Goal: Task Accomplishment & Management: Use online tool/utility

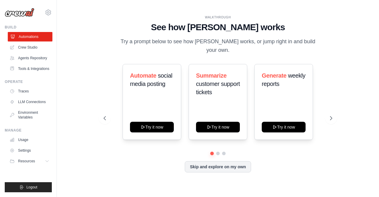
click at [18, 39] on link "Automations" at bounding box center [30, 36] width 45 height 9
click at [196, 160] on button "Skip and explore on my own" at bounding box center [218, 165] width 66 height 11
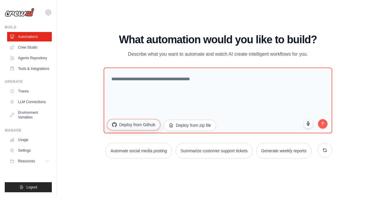
click at [130, 123] on button "Deploy from Github" at bounding box center [133, 124] width 53 height 11
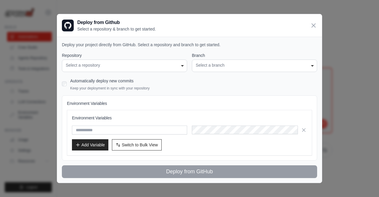
click at [105, 67] on div "Select a repository" at bounding box center [124, 65] width 117 height 6
click at [174, 63] on div "Select a repository" at bounding box center [124, 65] width 117 height 6
click at [181, 67] on div "Select a repository" at bounding box center [124, 65] width 117 height 6
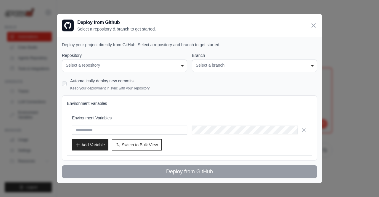
click at [181, 67] on div "Select a repository" at bounding box center [124, 65] width 117 height 6
click at [201, 67] on div "Select a branch" at bounding box center [254, 65] width 117 height 6
click at [309, 24] on div "Deploy from Github Select a repository & branch to get started." at bounding box center [189, 25] width 265 height 22
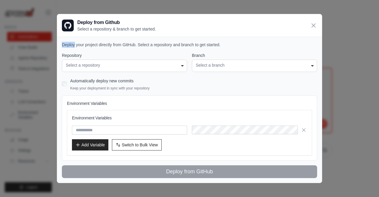
click at [309, 24] on div "Deploy from Github Select a repository & branch to get started." at bounding box center [189, 25] width 265 height 22
click at [312, 22] on div "Deploy from Github Select a repository & branch to get started." at bounding box center [189, 25] width 265 height 22
click at [312, 24] on icon at bounding box center [314, 25] width 4 height 4
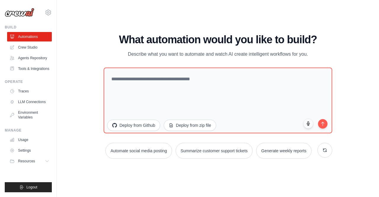
click at [87, 136] on div "WALKTHROUGH See how CrewAI works Try a prompt below to see how CrewAI works, or…" at bounding box center [217, 98] width 303 height 185
click at [32, 65] on link "Tools & Integrations" at bounding box center [30, 68] width 45 height 9
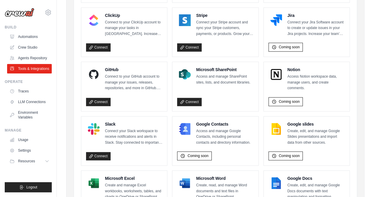
scroll to position [341, 0]
click at [96, 97] on link "Connect" at bounding box center [98, 101] width 25 height 8
click at [24, 15] on img at bounding box center [20, 12] width 30 height 9
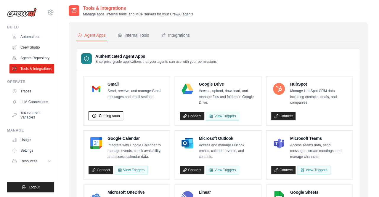
scroll to position [0, 0]
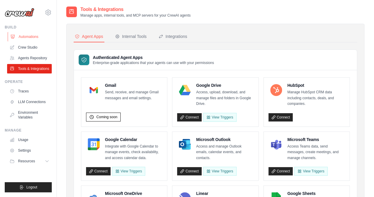
click at [27, 38] on link "Automations" at bounding box center [30, 36] width 45 height 9
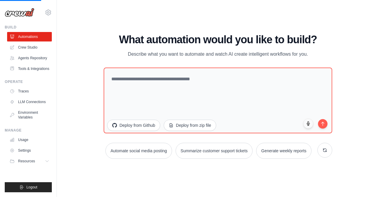
click at [22, 15] on img at bounding box center [20, 12] width 30 height 9
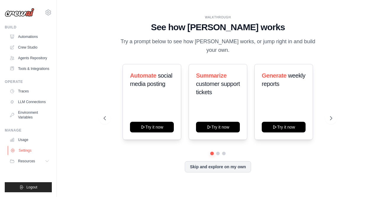
click at [20, 149] on link "Settings" at bounding box center [30, 150] width 45 height 9
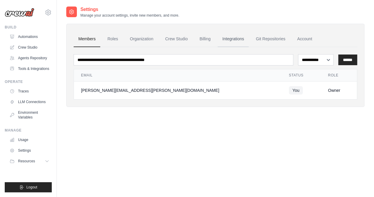
click at [242, 35] on link "Integrations" at bounding box center [233, 39] width 31 height 16
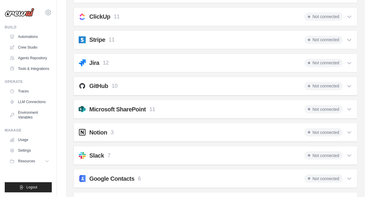
scroll to position [490, 0]
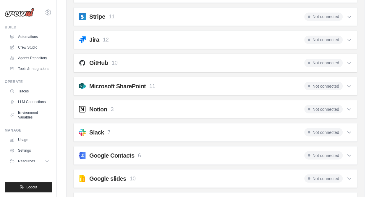
click at [325, 82] on span "Not connected" at bounding box center [324, 86] width 38 height 8
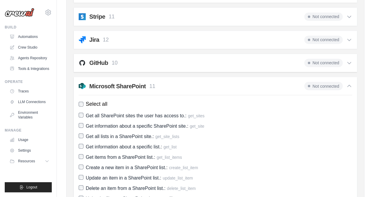
click at [321, 61] on span "Not connected" at bounding box center [324, 63] width 38 height 8
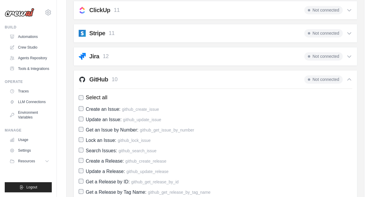
scroll to position [472, 0]
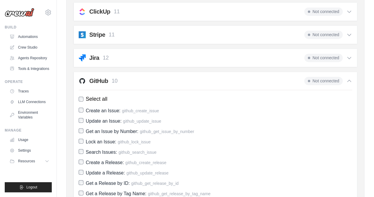
click at [335, 77] on span "Not connected" at bounding box center [324, 81] width 38 height 8
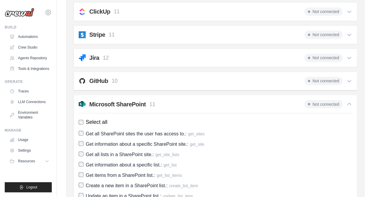
click at [335, 77] on span "Not connected" at bounding box center [324, 81] width 38 height 8
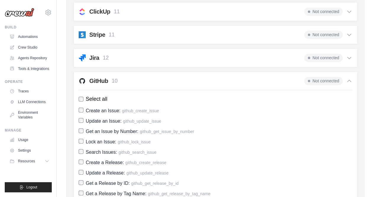
drag, startPoint x: 335, startPoint y: 76, endPoint x: 358, endPoint y: 72, distance: 23.1
click at [358, 72] on div "Members Roles Organization Crew Studio Billing Integrations Git Repositories Ac…" at bounding box center [215, 64] width 299 height 1027
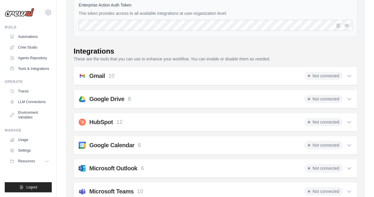
scroll to position [0, 0]
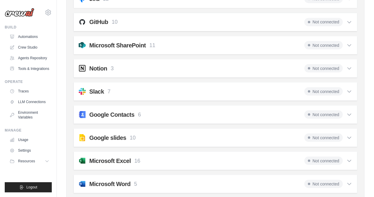
scroll to position [529, 0]
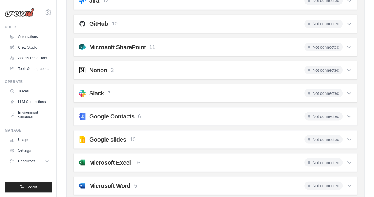
click at [349, 21] on icon at bounding box center [350, 24] width 6 height 6
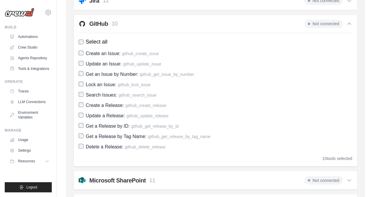
click at [345, 20] on div "Not connected" at bounding box center [329, 24] width 48 height 8
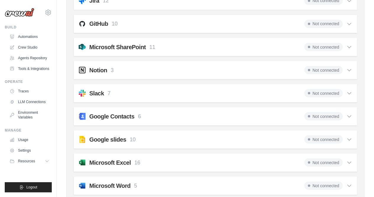
click at [316, 20] on span "Not connected" at bounding box center [324, 24] width 38 height 8
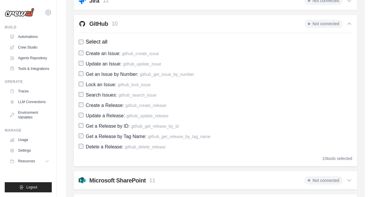
click at [316, 20] on span "Not connected" at bounding box center [324, 24] width 38 height 8
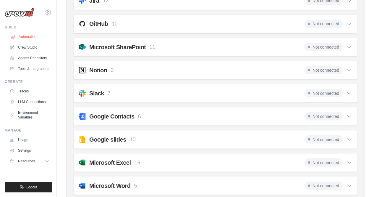
click at [33, 33] on link "Automations" at bounding box center [30, 36] width 45 height 9
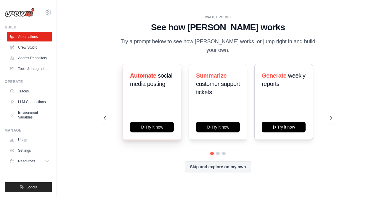
click at [153, 88] on div "Automate social media posting Try it now" at bounding box center [152, 102] width 59 height 76
click at [222, 160] on button "Skip and explore on my own" at bounding box center [218, 165] width 66 height 11
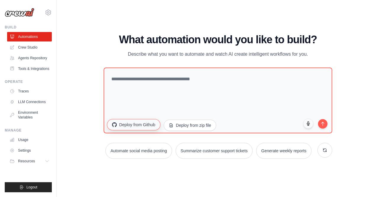
click at [129, 127] on button "Deploy from Github" at bounding box center [133, 124] width 53 height 11
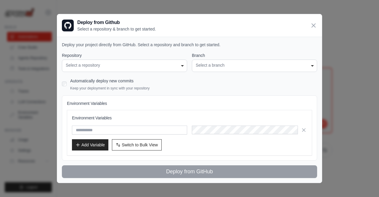
click at [161, 66] on div "Select a repository" at bounding box center [124, 65] width 117 height 6
click at [183, 66] on div "Select a repository" at bounding box center [124, 65] width 117 height 6
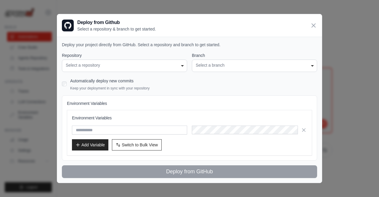
click at [183, 66] on div "Select a repository" at bounding box center [124, 65] width 117 height 6
click at [181, 70] on div "**********" at bounding box center [124, 65] width 125 height 12
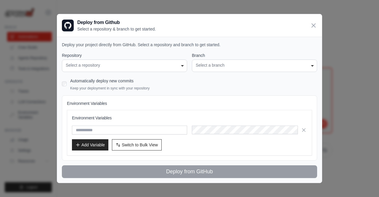
click at [181, 70] on div "**********" at bounding box center [124, 65] width 125 height 12
click at [100, 66] on div "Select a repository" at bounding box center [124, 65] width 117 height 6
click at [313, 25] on icon at bounding box center [314, 25] width 4 height 4
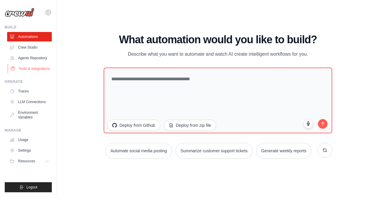
click at [27, 70] on link "Tools & Integrations" at bounding box center [30, 68] width 45 height 9
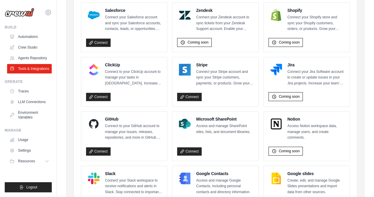
scroll to position [320, 0]
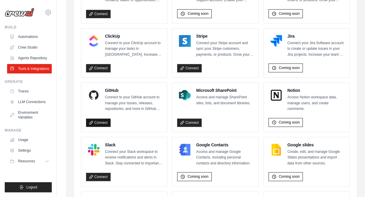
click at [102, 120] on link "Connect" at bounding box center [98, 122] width 25 height 8
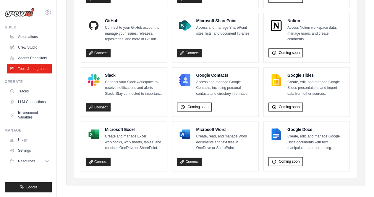
click at [107, 91] on p "Connect your Slack workspace to receive notifications and alerts in Slack. Stay…" at bounding box center [133, 87] width 57 height 17
click at [20, 146] on link "Settings" at bounding box center [30, 150] width 45 height 9
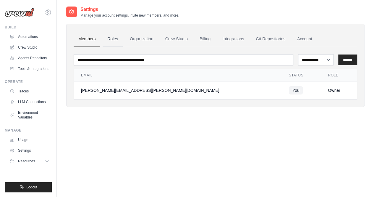
click at [114, 43] on link "Roles" at bounding box center [113, 39] width 20 height 16
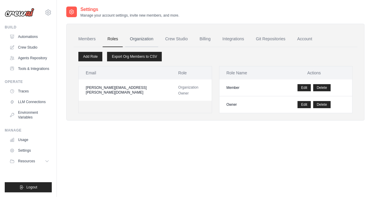
click at [156, 38] on link "Organization" at bounding box center [141, 39] width 33 height 16
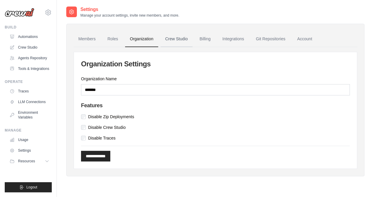
click at [180, 36] on link "Crew Studio" at bounding box center [177, 39] width 32 height 16
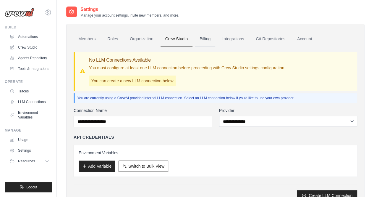
click at [208, 36] on link "Billing" at bounding box center [205, 39] width 20 height 16
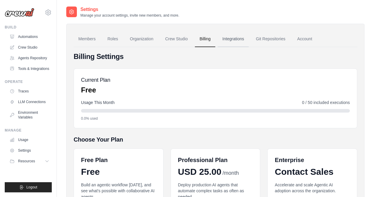
click at [237, 39] on link "Integrations" at bounding box center [233, 39] width 31 height 16
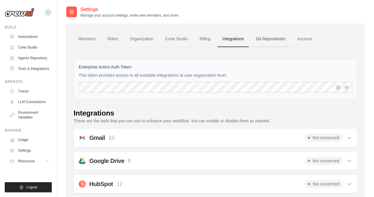
click at [265, 36] on link "Git Repositories" at bounding box center [270, 39] width 39 height 16
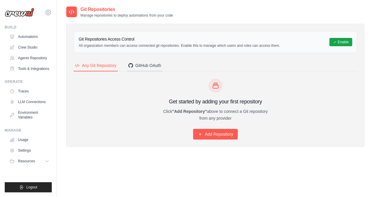
click at [148, 63] on div "GitHub OAuth" at bounding box center [144, 65] width 33 height 6
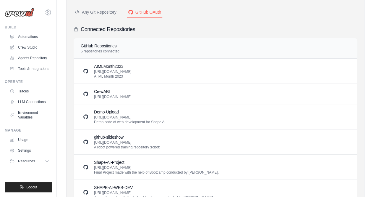
scroll to position [54, 0]
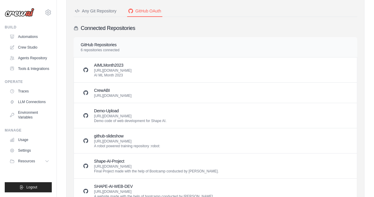
click at [123, 91] on h3 "CrewABI" at bounding box center [113, 90] width 38 height 6
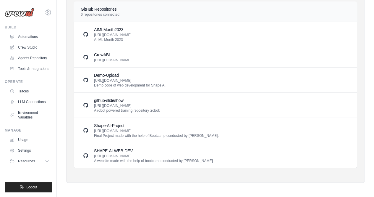
scroll to position [0, 0]
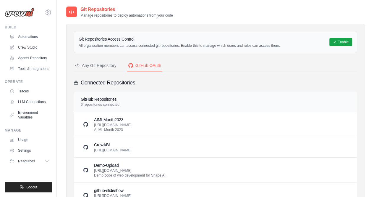
click at [100, 65] on div "Any Git Repository" at bounding box center [96, 65] width 42 height 6
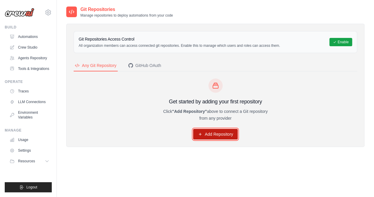
click at [227, 136] on link "Add Repository" at bounding box center [215, 134] width 45 height 11
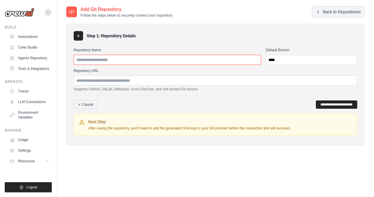
click at [111, 61] on input "Repository Name" at bounding box center [168, 60] width 188 height 10
paste input "*******"
type input "*******"
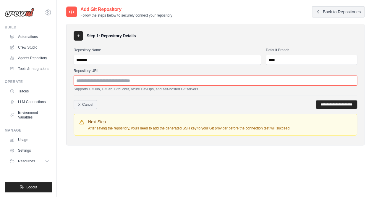
click at [236, 81] on input "Repository URL" at bounding box center [216, 80] width 284 height 10
paste input "**********"
click at [155, 96] on div "**********" at bounding box center [216, 102] width 284 height 14
click at [174, 81] on input "**********" at bounding box center [216, 80] width 284 height 10
drag, startPoint x: 174, startPoint y: 81, endPoint x: 72, endPoint y: 78, distance: 102.5
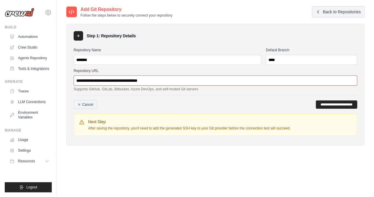
click at [72, 78] on div "**********" at bounding box center [215, 85] width 299 height 122
paste input "url"
click at [319, 101] on input "**********" at bounding box center [336, 104] width 41 height 8
click at [316, 106] on input "**********" at bounding box center [336, 104] width 41 height 8
click at [316, 100] on input "**********" at bounding box center [336, 104] width 41 height 8
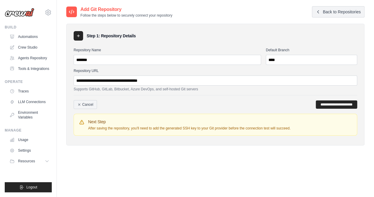
click at [191, 104] on div "**********" at bounding box center [216, 102] width 284 height 14
click at [323, 105] on input "**********" at bounding box center [336, 104] width 41 height 8
click at [224, 95] on div "**********" at bounding box center [216, 102] width 284 height 14
click at [191, 81] on input "**********" at bounding box center [216, 80] width 284 height 10
click at [326, 104] on input "**********" at bounding box center [336, 104] width 41 height 8
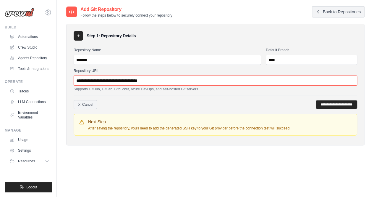
drag, startPoint x: 162, startPoint y: 79, endPoint x: 62, endPoint y: 72, distance: 100.6
click at [62, 72] on div "**********" at bounding box center [216, 104] width 318 height 197
paste input "****"
type input "**********"
click at [253, 96] on div "**********" at bounding box center [216, 102] width 284 height 14
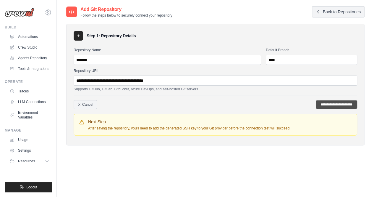
click at [331, 103] on input "**********" at bounding box center [336, 104] width 41 height 8
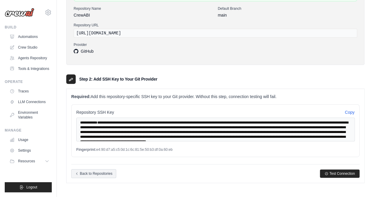
scroll to position [19, 0]
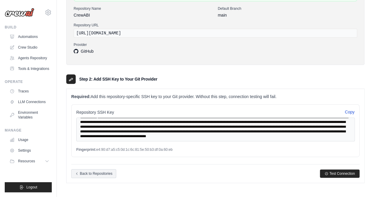
click at [350, 110] on button "Copy" at bounding box center [350, 112] width 10 height 6
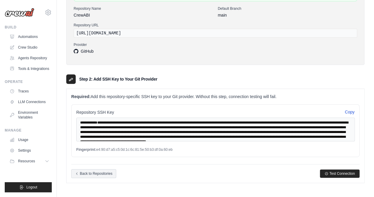
click at [347, 110] on button "Copy" at bounding box center [350, 112] width 10 height 6
click at [152, 122] on textarea "**********" at bounding box center [215, 129] width 279 height 24
click at [349, 110] on button "Copy" at bounding box center [350, 112] width 10 height 6
click at [348, 173] on span "Test Connection" at bounding box center [342, 173] width 25 height 5
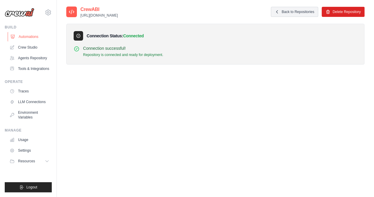
click at [24, 38] on link "Automations" at bounding box center [30, 36] width 45 height 9
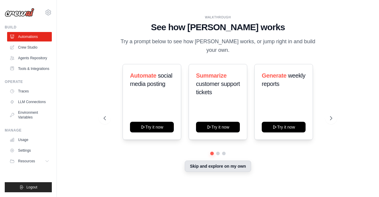
click at [203, 164] on button "Skip and explore on my own" at bounding box center [218, 165] width 66 height 11
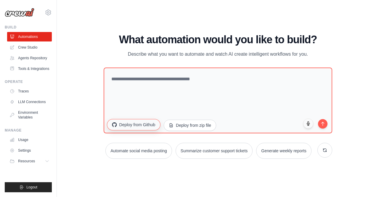
click at [133, 126] on button "Deploy from Github" at bounding box center [133, 124] width 53 height 11
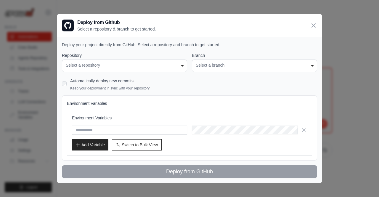
click at [115, 66] on div "Select a repository" at bounding box center [124, 65] width 117 height 6
click at [180, 66] on div "Select a repository" at bounding box center [124, 65] width 117 height 6
click at [314, 29] on icon at bounding box center [313, 25] width 7 height 7
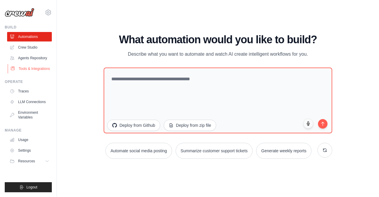
click at [27, 71] on link "Tools & Integrations" at bounding box center [30, 68] width 45 height 9
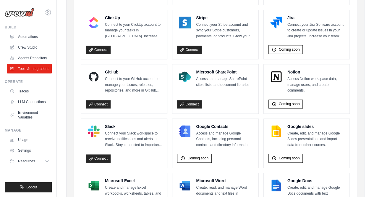
scroll to position [342, 0]
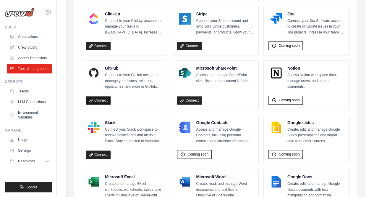
click at [94, 99] on link "Connect" at bounding box center [98, 100] width 25 height 8
click at [28, 39] on link "Automations" at bounding box center [30, 36] width 45 height 9
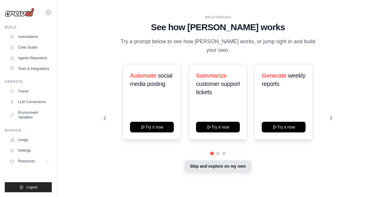
click at [198, 160] on button "Skip and explore on my own" at bounding box center [218, 165] width 66 height 11
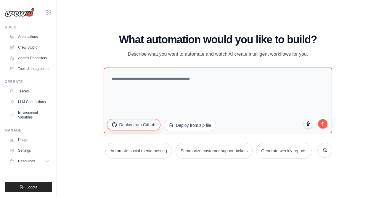
click at [138, 130] on button "Deploy from Github" at bounding box center [133, 124] width 53 height 11
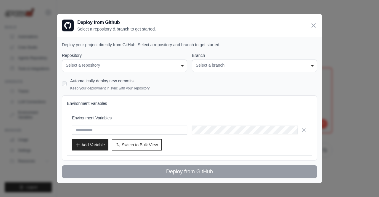
click at [154, 61] on div "**********" at bounding box center [124, 65] width 125 height 12
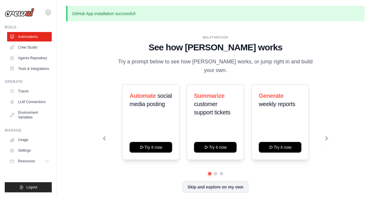
click at [215, 196] on div "WALKTHROUGH See how CrewAI works Try a prompt below to see how CrewAI works, or…" at bounding box center [215, 118] width 239 height 167
click at [206, 185] on button "Skip and explore on my own" at bounding box center [216, 186] width 66 height 11
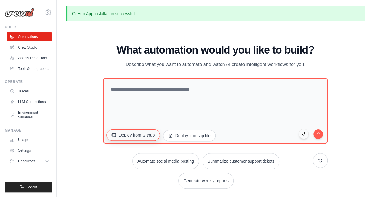
click at [132, 140] on button "Deploy from Github" at bounding box center [133, 134] width 53 height 11
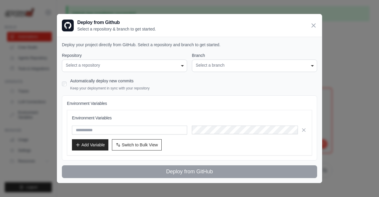
click at [110, 61] on div "**********" at bounding box center [124, 65] width 125 height 12
click at [180, 65] on div "Select a repository" at bounding box center [124, 65] width 117 height 6
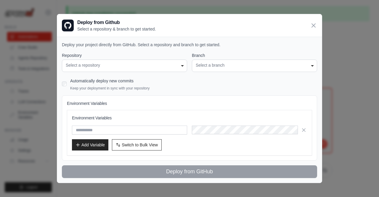
click at [189, 178] on div "**********" at bounding box center [189, 110] width 265 height 146
click at [133, 141] on div "**********" at bounding box center [189, 114] width 255 height 125
click at [133, 141] on span "Switch to Bulk View" at bounding box center [140, 144] width 36 height 6
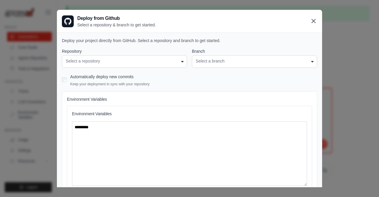
click at [310, 22] on icon at bounding box center [313, 20] width 7 height 7
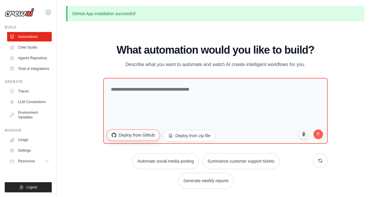
click at [148, 140] on button "Deploy from Github" at bounding box center [133, 134] width 53 height 11
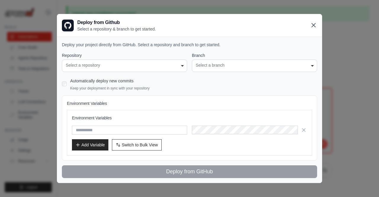
click at [315, 27] on icon at bounding box center [313, 25] width 7 height 7
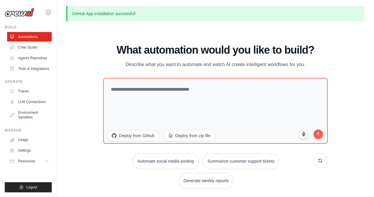
scroll to position [20, 0]
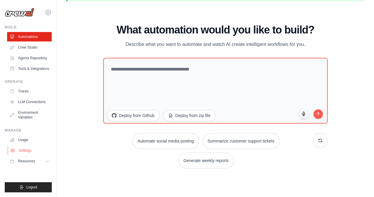
click at [21, 147] on link "Settings" at bounding box center [30, 150] width 45 height 9
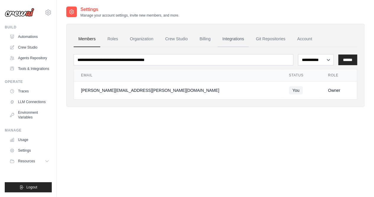
click at [234, 33] on link "Integrations" at bounding box center [233, 39] width 31 height 16
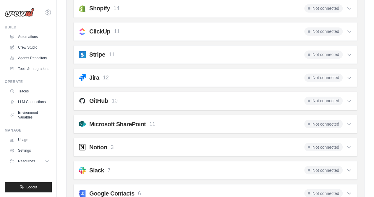
scroll to position [453, 0]
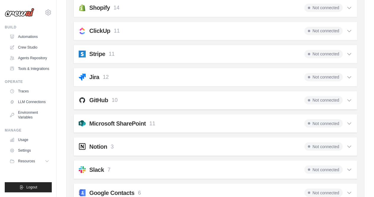
click at [336, 96] on span "Not connected" at bounding box center [324, 100] width 38 height 8
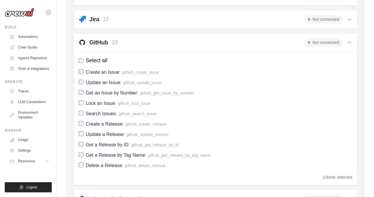
scroll to position [511, 0]
click at [348, 39] on icon at bounding box center [350, 42] width 6 height 6
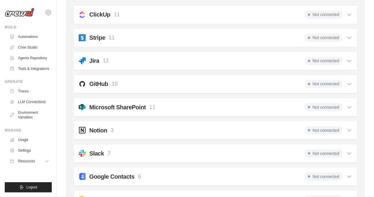
scroll to position [469, 0]
click at [39, 51] on link "Crew Studio" at bounding box center [30, 47] width 45 height 9
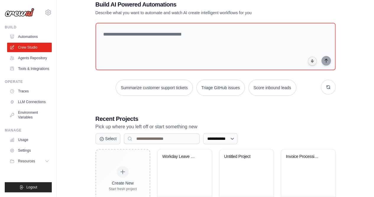
scroll to position [15, 0]
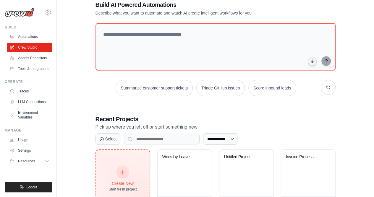
click at [130, 176] on div "Create New Start fresh project" at bounding box center [123, 178] width 28 height 25
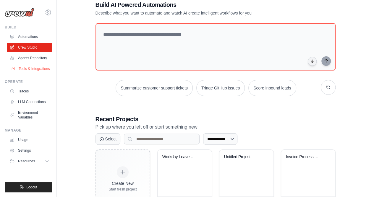
click at [17, 68] on link "Tools & Integrations" at bounding box center [30, 68] width 45 height 9
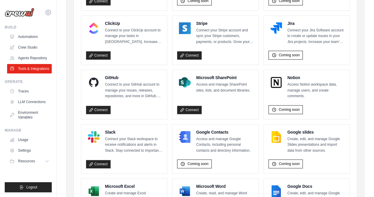
scroll to position [390, 0]
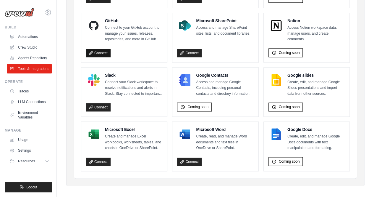
click at [105, 51] on link "Connect" at bounding box center [98, 53] width 25 height 8
click at [34, 56] on link "Agents Repository" at bounding box center [30, 57] width 45 height 9
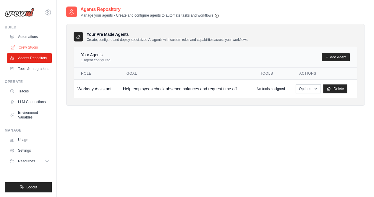
click at [25, 44] on link "Crew Studio" at bounding box center [30, 47] width 45 height 9
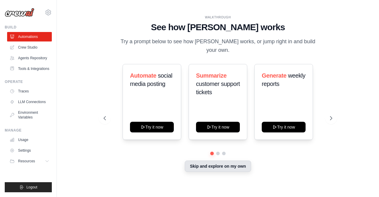
click at [198, 165] on button "Skip and explore on my own" at bounding box center [218, 165] width 66 height 11
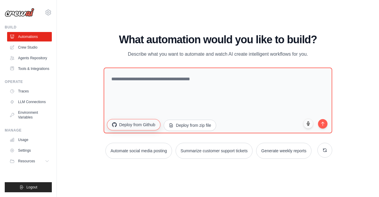
click at [134, 126] on button "Deploy from Github" at bounding box center [133, 124] width 53 height 11
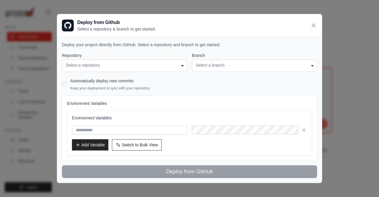
click at [114, 66] on div "Select a repository" at bounding box center [124, 65] width 117 height 6
click at [312, 28] on icon at bounding box center [313, 25] width 7 height 7
